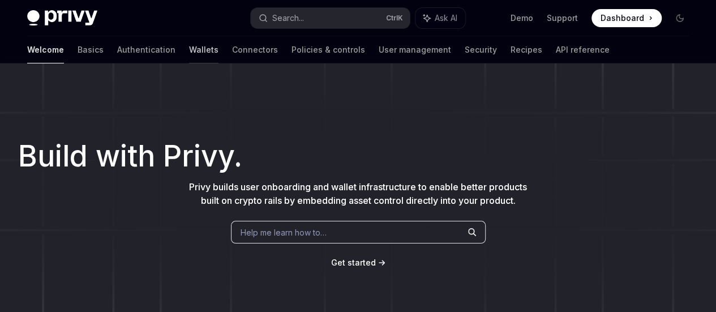
click at [189, 47] on link "Wallets" at bounding box center [203, 49] width 29 height 27
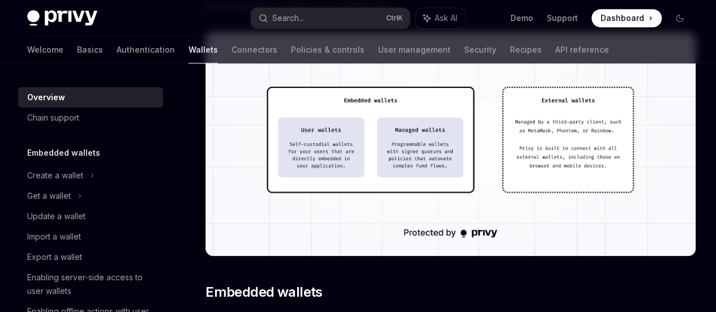
scroll to position [379, 0]
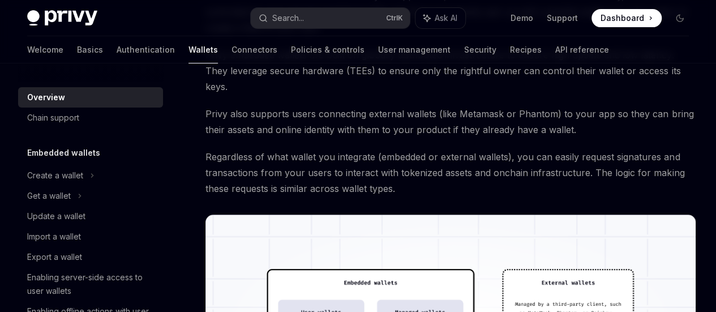
scroll to position [197, 0]
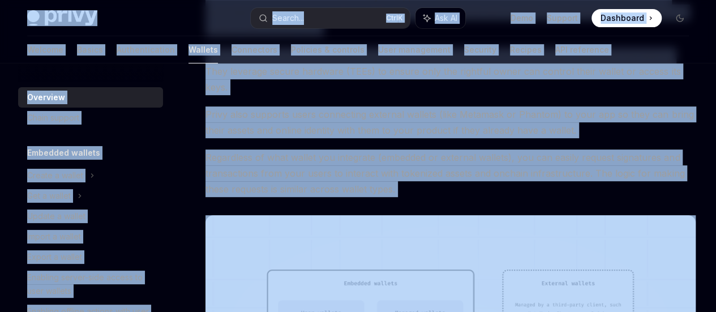
copy div "Privy Docs home page Search... Ctrl K Ask AI Demo Support Dashboard Dashboard S…"
click at [388, 138] on span "Privy also supports users connecting external wallets (like Metamask or Phantom…" at bounding box center [450, 122] width 490 height 32
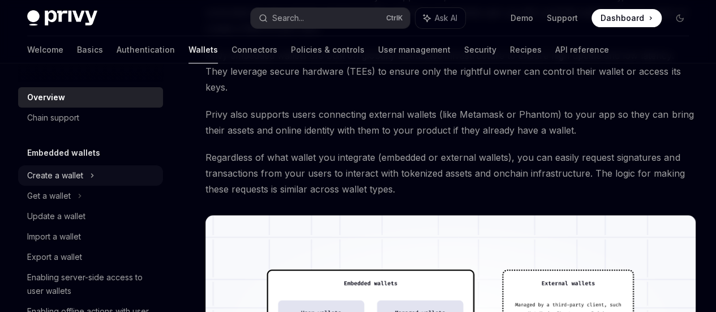
click at [72, 170] on div "Create a wallet" at bounding box center [55, 176] width 56 height 14
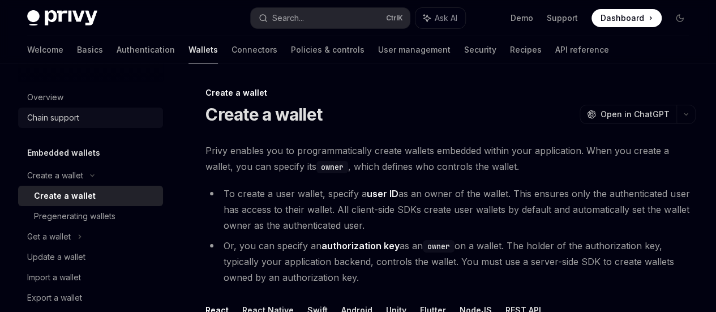
click at [53, 115] on div "Chain support" at bounding box center [53, 118] width 52 height 14
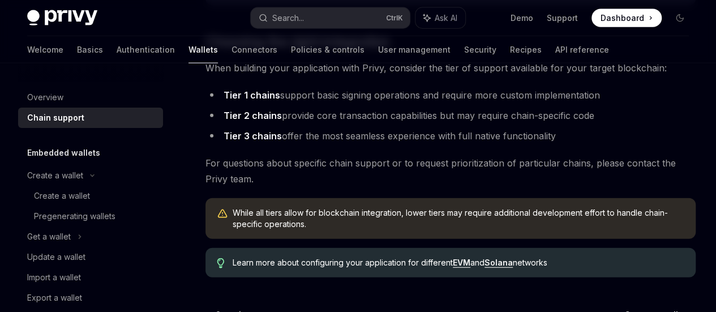
scroll to position [1337, 0]
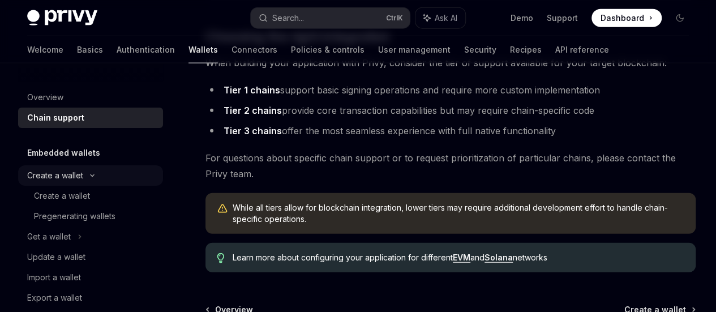
click at [85, 179] on div "Create a wallet" at bounding box center [90, 175] width 145 height 20
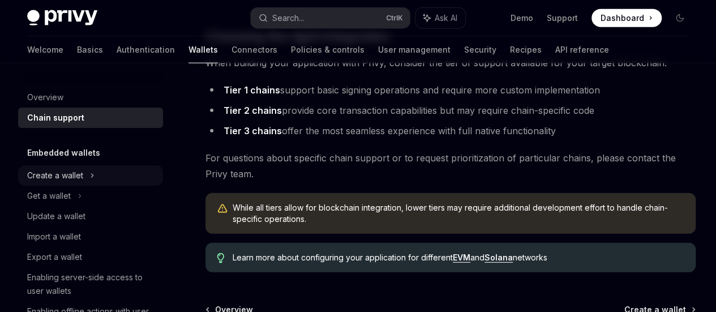
click at [70, 171] on div "Create a wallet" at bounding box center [55, 176] width 56 height 14
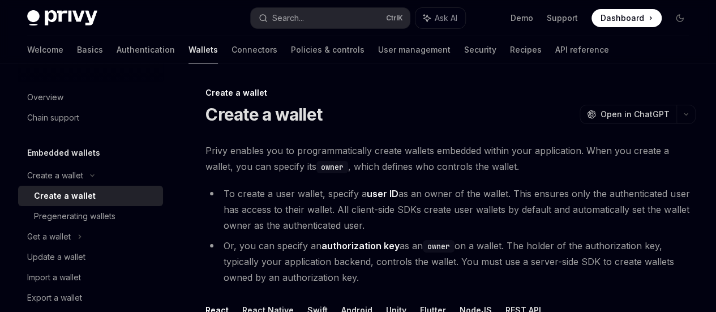
click at [54, 195] on div "Create a wallet" at bounding box center [65, 196] width 62 height 14
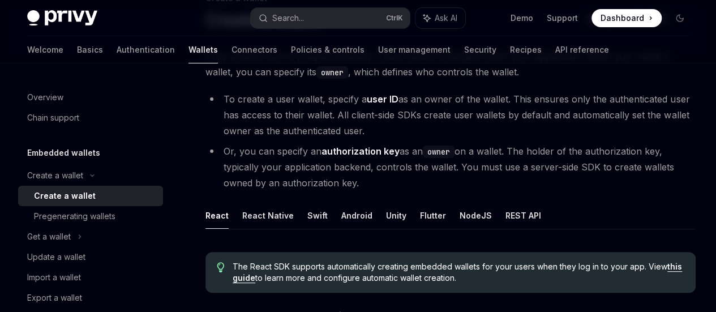
click at [376, 157] on strong "authorization key" at bounding box center [360, 150] width 78 height 11
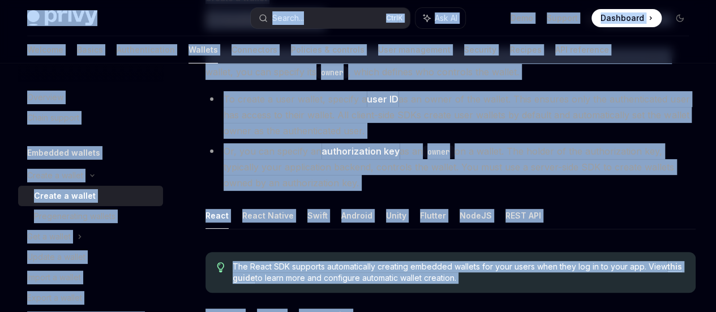
copy div "Privy Docs home page Search... Ctrl K Ask AI Demo Support Dashboard Dashboard S…"
click at [356, 139] on li "To create a user wallet, specify a user ID as an owner of the wallet. This ensu…" at bounding box center [450, 115] width 490 height 48
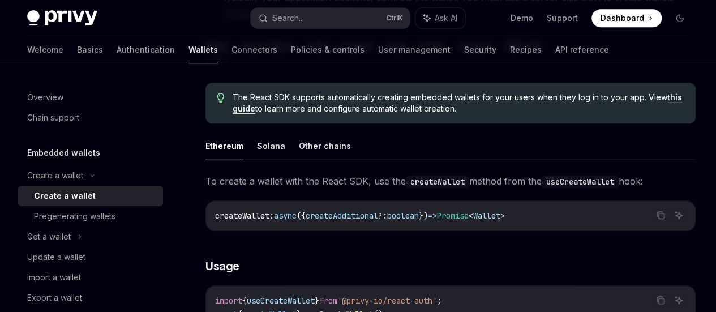
scroll to position [263, 0]
click at [459, 60] on button "NodeJS" at bounding box center [475, 46] width 32 height 27
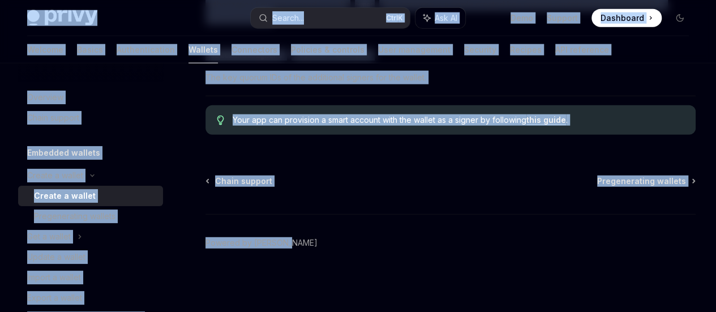
scroll to position [1693, 0]
click at [98, 222] on div "Pregenerating wallets" at bounding box center [74, 216] width 81 height 14
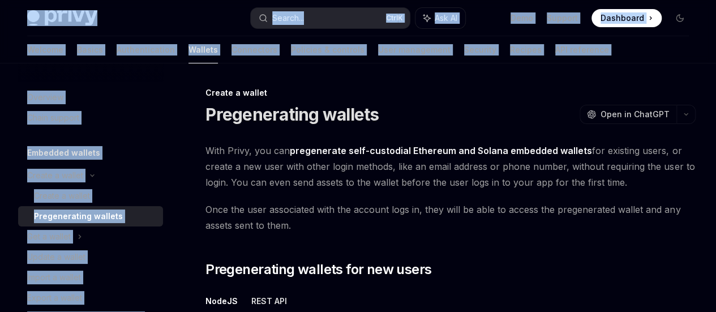
click at [361, 190] on span "With Privy, you can pregenerate self-custodial Ethereum and Solana embedded wal…" at bounding box center [450, 167] width 490 height 48
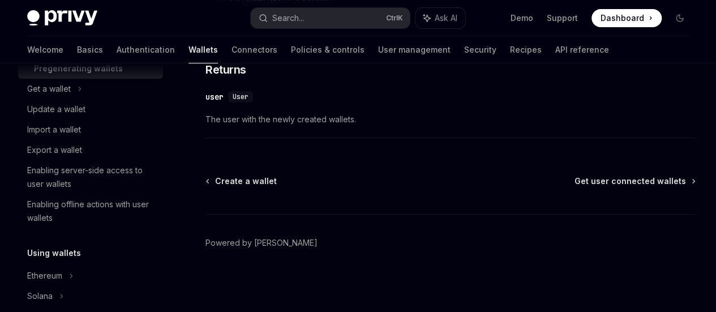
scroll to position [124, 0]
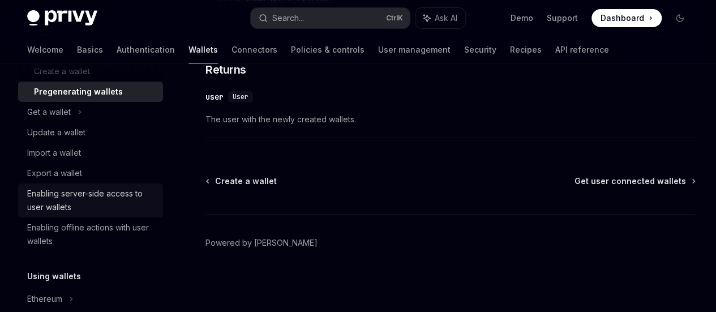
click at [97, 208] on div "Enabling server-side access to user wallets" at bounding box center [91, 200] width 129 height 27
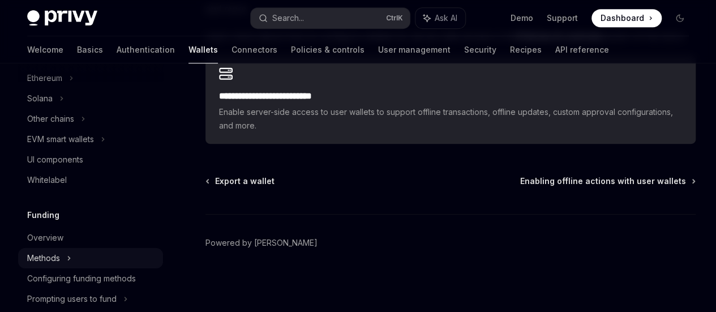
scroll to position [326, 0]
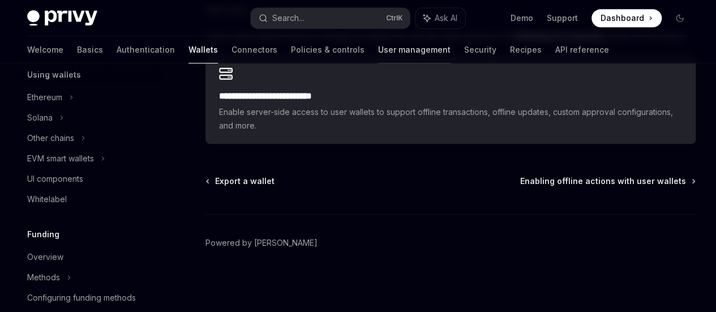
click at [378, 50] on link "User management" at bounding box center [414, 49] width 72 height 27
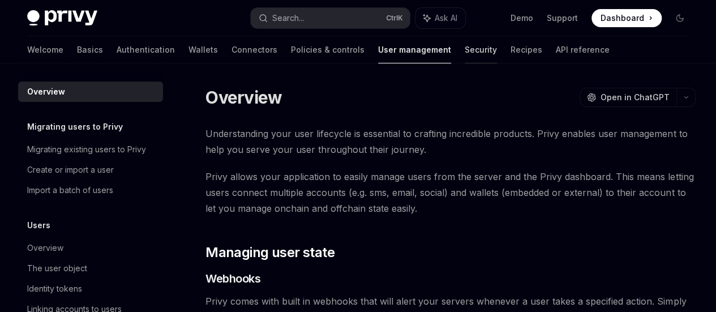
click at [464, 51] on link "Security" at bounding box center [480, 49] width 32 height 27
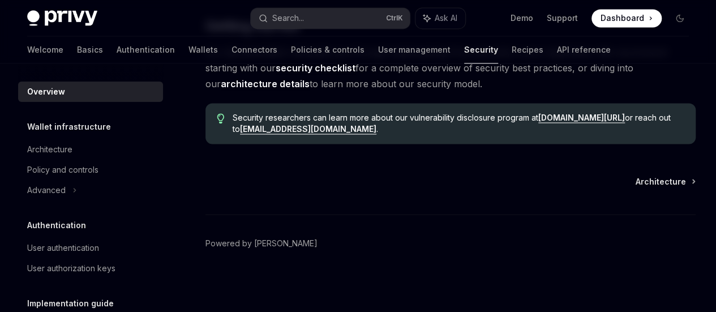
scroll to position [1178, 0]
click at [100, 277] on link "User authorization keys" at bounding box center [90, 268] width 145 height 20
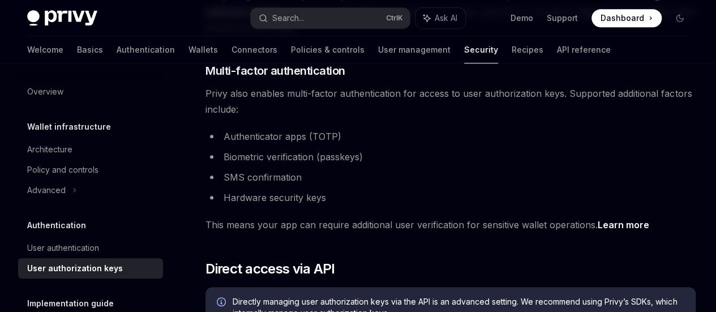
scroll to position [441, 0]
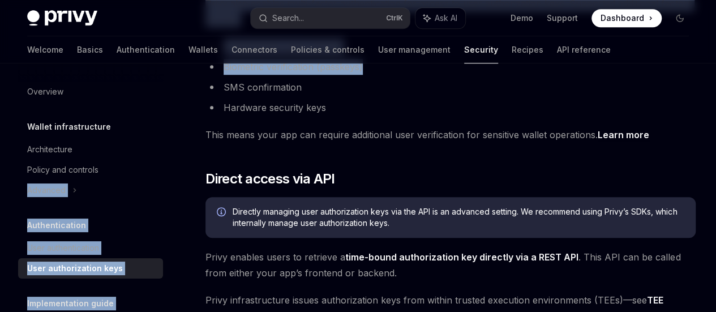
drag, startPoint x: 368, startPoint y: 166, endPoint x: 167, endPoint y: 162, distance: 200.3
click at [388, 75] on li "Biometric verification (passkeys)" at bounding box center [450, 67] width 490 height 16
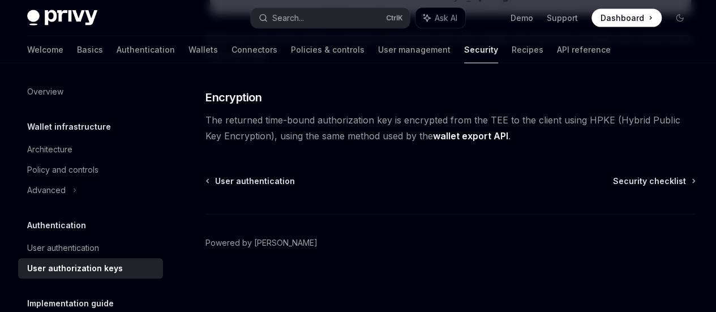
scroll to position [1303, 0]
click at [110, 253] on div "User authentication" at bounding box center [91, 248] width 129 height 14
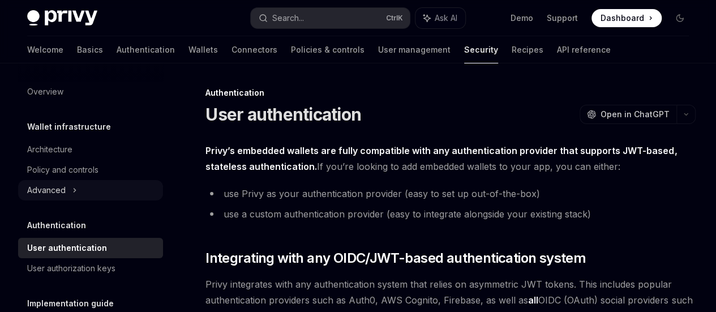
click at [62, 199] on div "Advanced" at bounding box center [90, 190] width 145 height 20
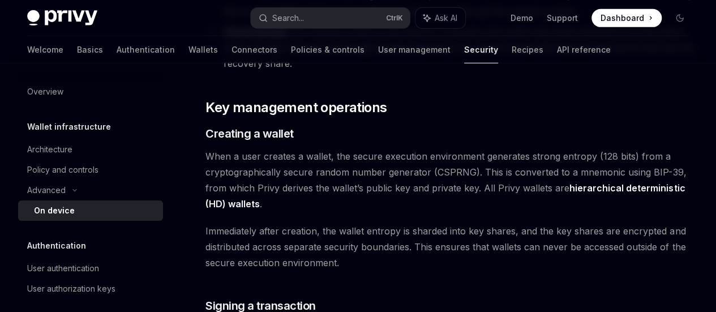
scroll to position [1709, 0]
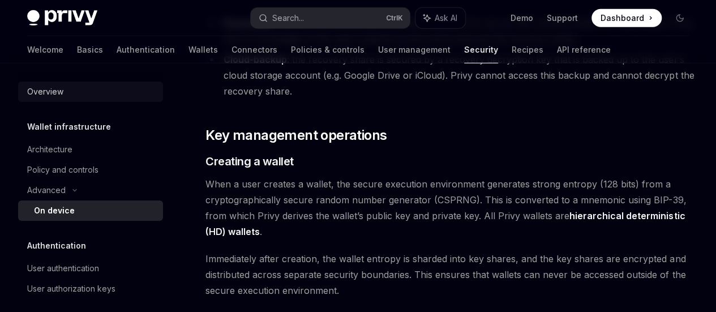
click at [45, 98] on div "Overview" at bounding box center [45, 92] width 36 height 14
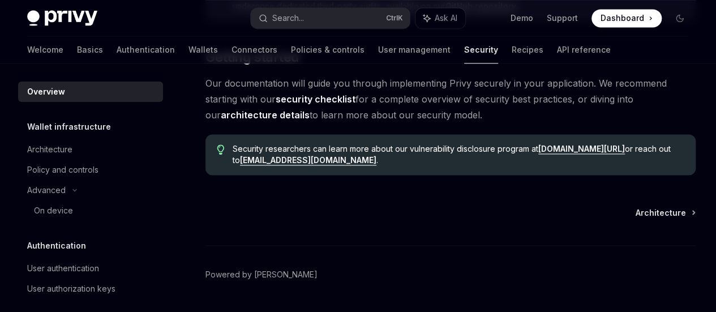
scroll to position [1178, 0]
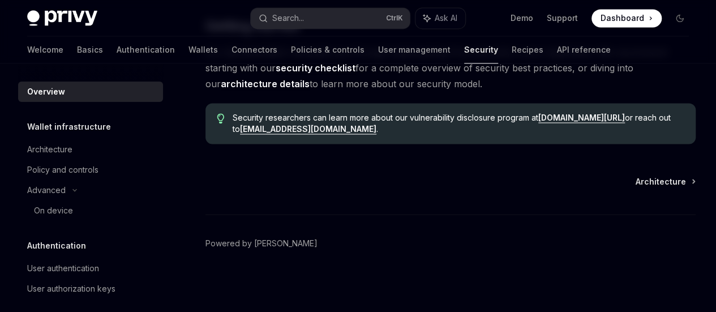
click at [38, 20] on img at bounding box center [62, 18] width 70 height 16
type textarea "*"
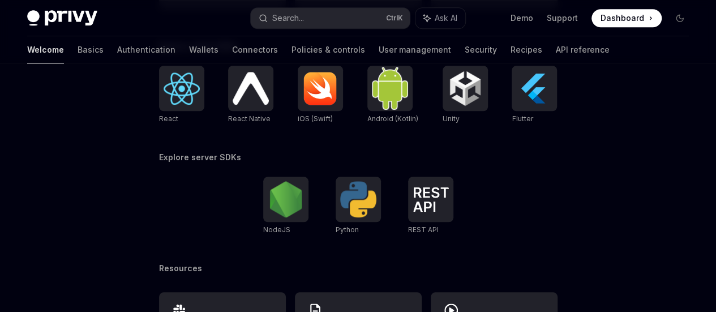
scroll to position [582, 0]
